Goal: Use online tool/utility

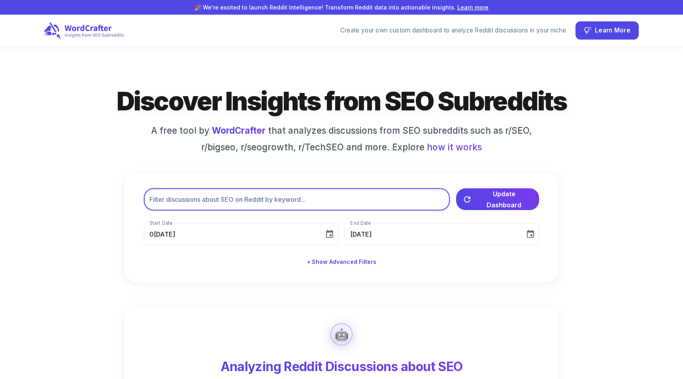
click at [180, 200] on input "text" at bounding box center [297, 199] width 306 height 22
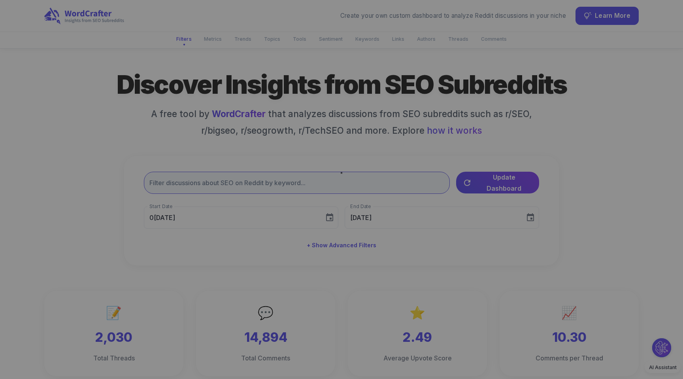
scroll to position [20, 0]
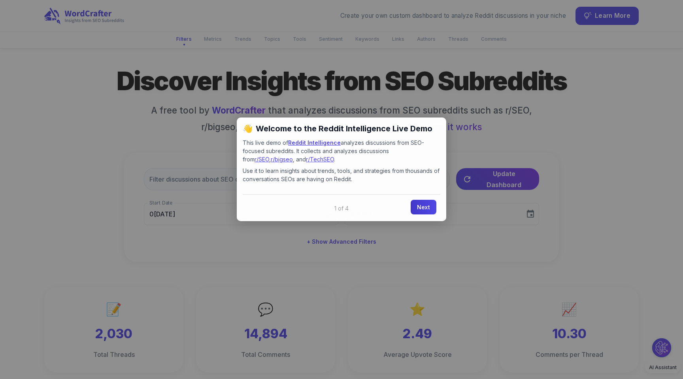
click at [420, 205] on link "Next" at bounding box center [424, 207] width 26 height 15
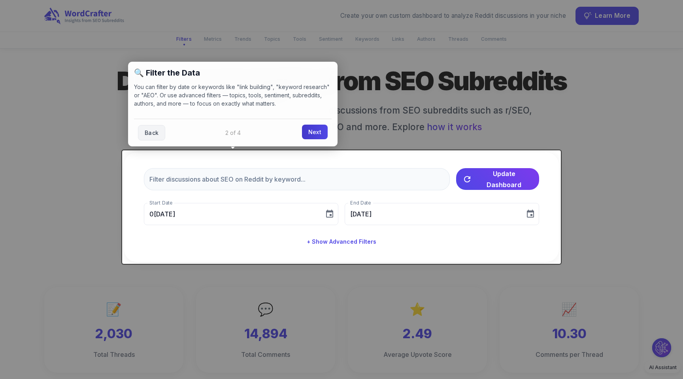
click at [312, 133] on link "Next" at bounding box center [315, 132] width 26 height 15
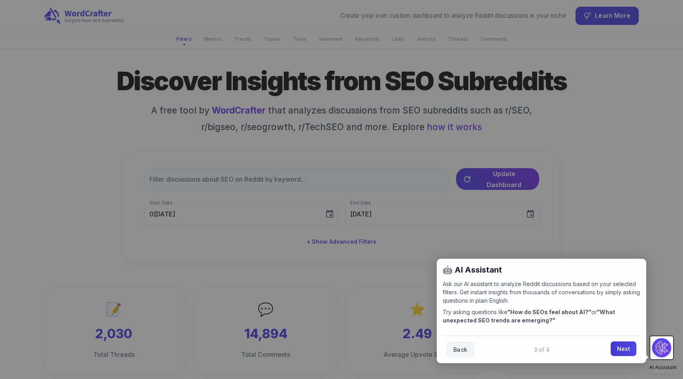
click at [620, 343] on link "Next" at bounding box center [624, 348] width 26 height 15
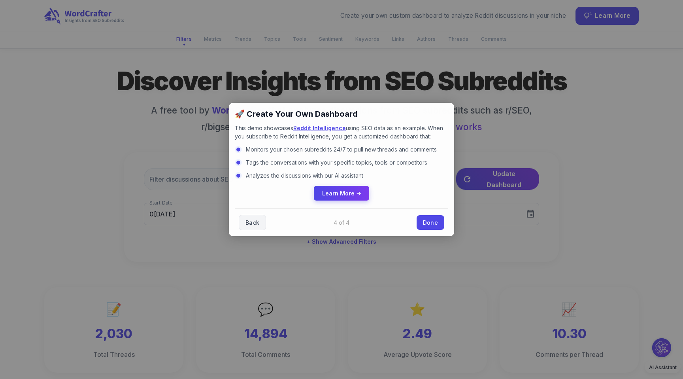
click at [435, 229] on div "Back Done" at bounding box center [342, 222] width 214 height 28
click at [428, 221] on link "Done" at bounding box center [431, 221] width 28 height 15
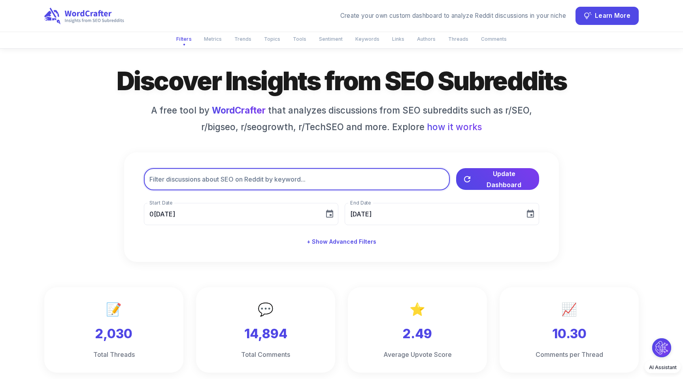
click at [253, 181] on input "text" at bounding box center [297, 179] width 306 height 22
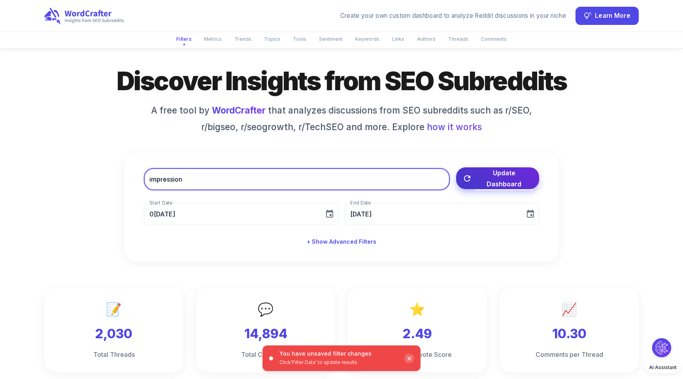
type input "impression"
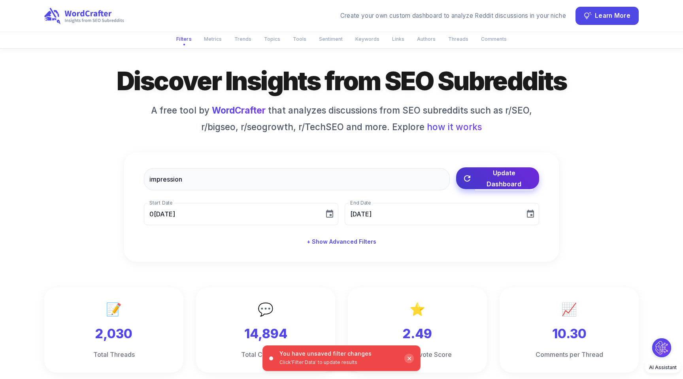
click at [494, 187] on button "Update Dashboard" at bounding box center [497, 178] width 83 height 22
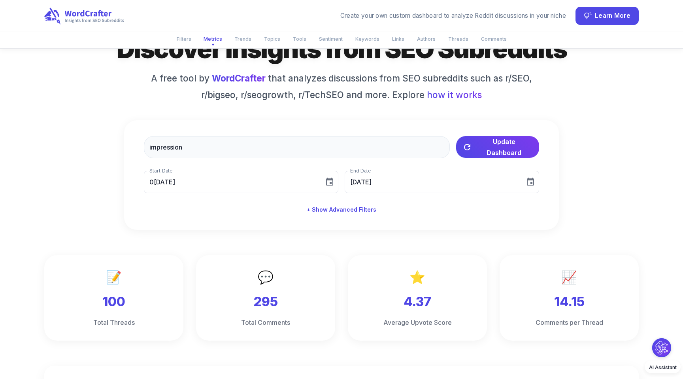
scroll to position [0, 0]
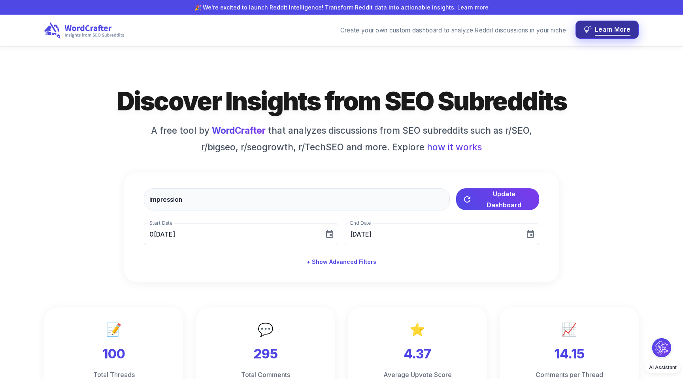
click at [611, 28] on span "Learn More" at bounding box center [613, 30] width 36 height 11
click at [442, 147] on span "how it works" at bounding box center [454, 146] width 55 height 13
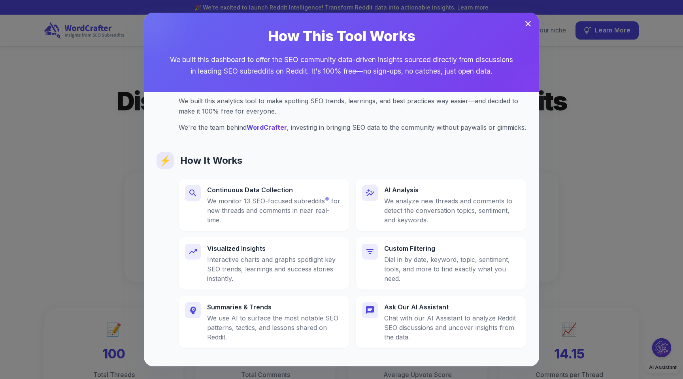
scroll to position [114, 0]
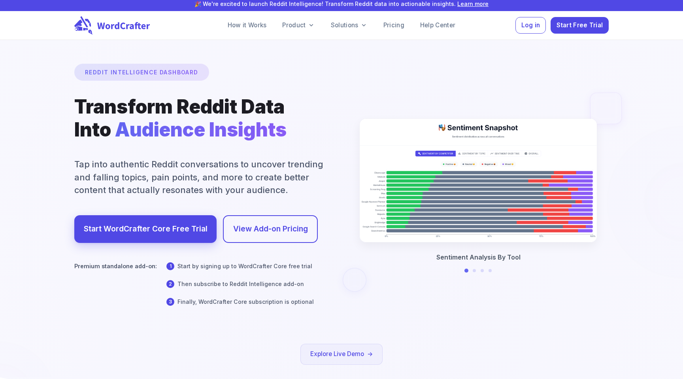
scroll to position [7, 0]
